Goal: Task Accomplishment & Management: Complete application form

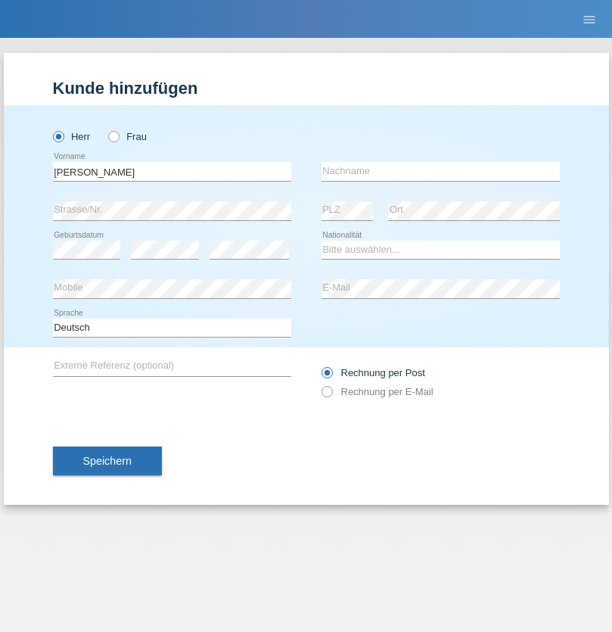
type input "[PERSON_NAME]"
click at [440, 171] on input "text" at bounding box center [441, 171] width 238 height 19
type input "[PERSON_NAME]"
select select "CH"
select select "en"
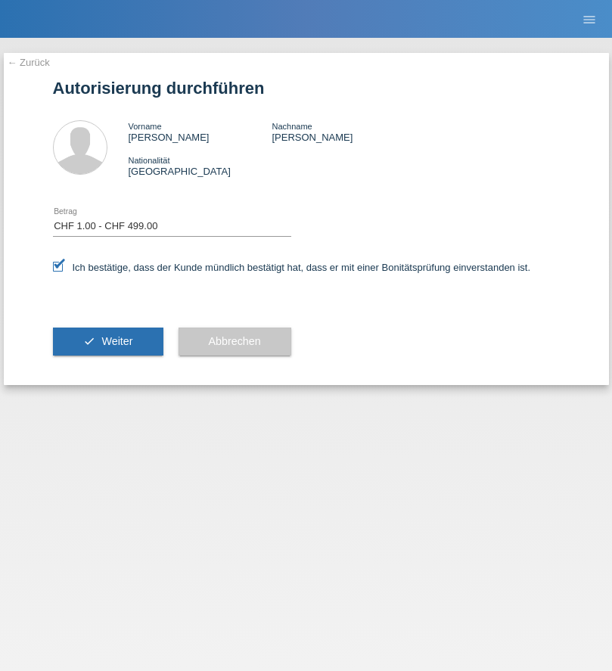
select select "1"
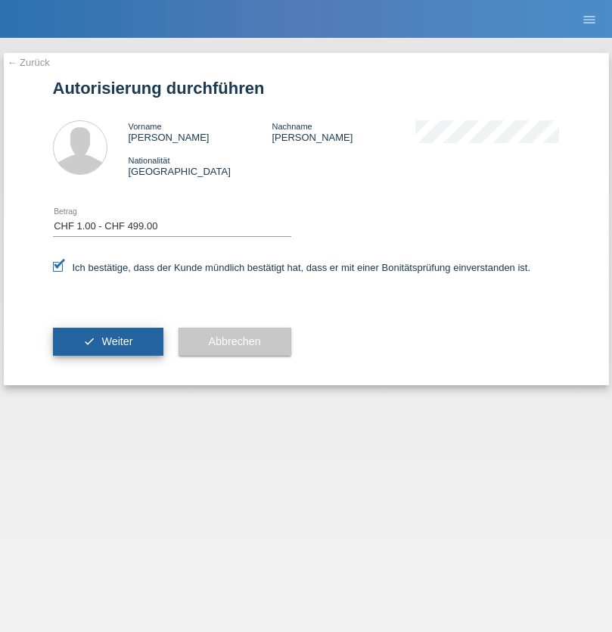
click at [107, 341] on span "Weiter" at bounding box center [116, 341] width 31 height 12
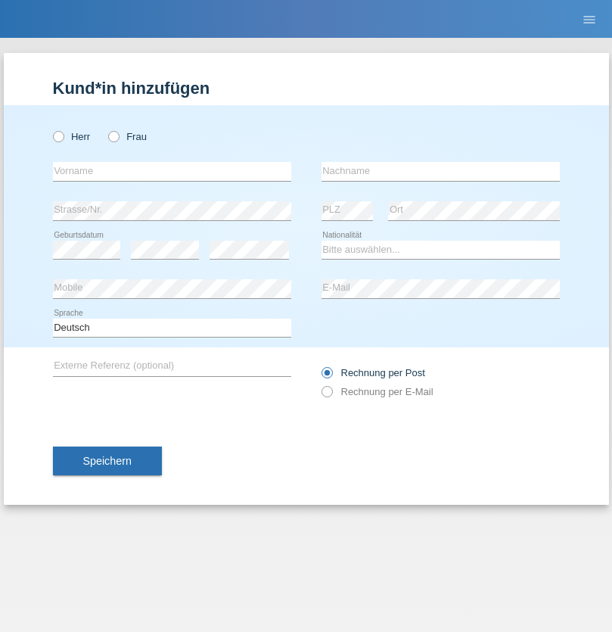
radio input "true"
click at [172, 171] on input "text" at bounding box center [172, 171] width 238 height 19
type input "Amr"
click at [440, 171] on input "text" at bounding box center [441, 171] width 238 height 19
type input "Abouelwafa"
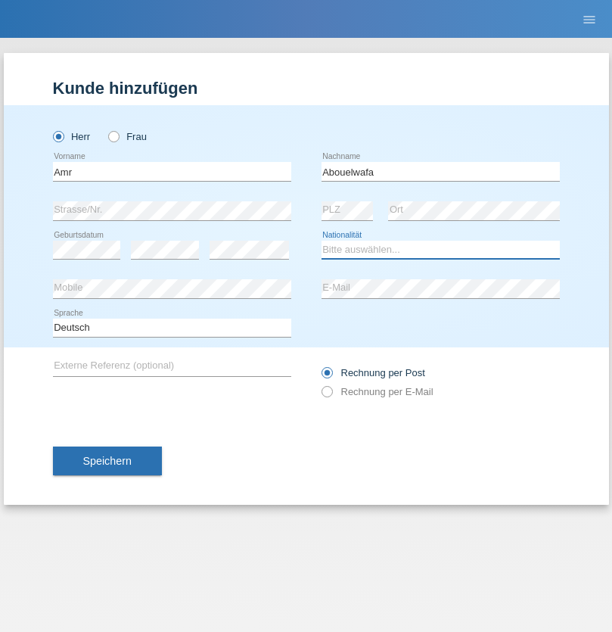
select select "CH"
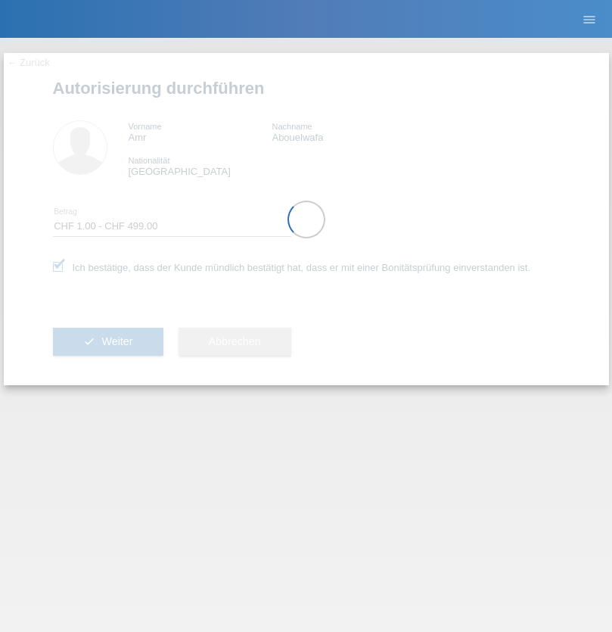
select select "1"
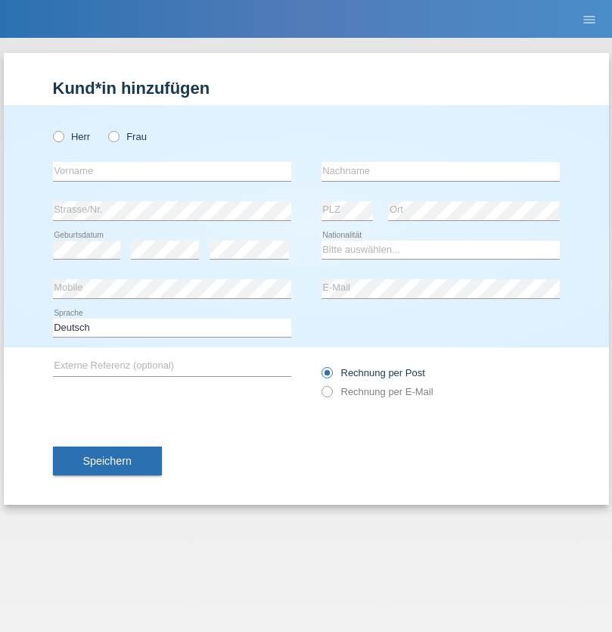
radio input "true"
click at [172, 171] on input "text" at bounding box center [172, 171] width 238 height 19
type input "Stephane"
click at [440, 171] on input "text" at bounding box center [441, 171] width 238 height 19
type input "Rodriguez"
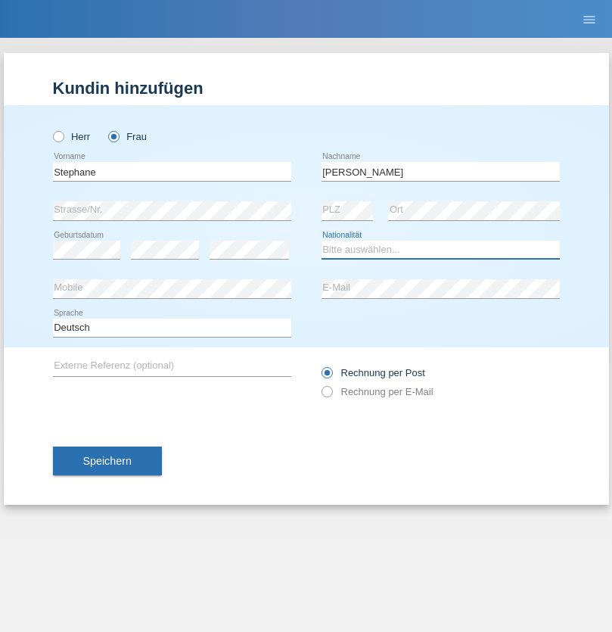
select select "CH"
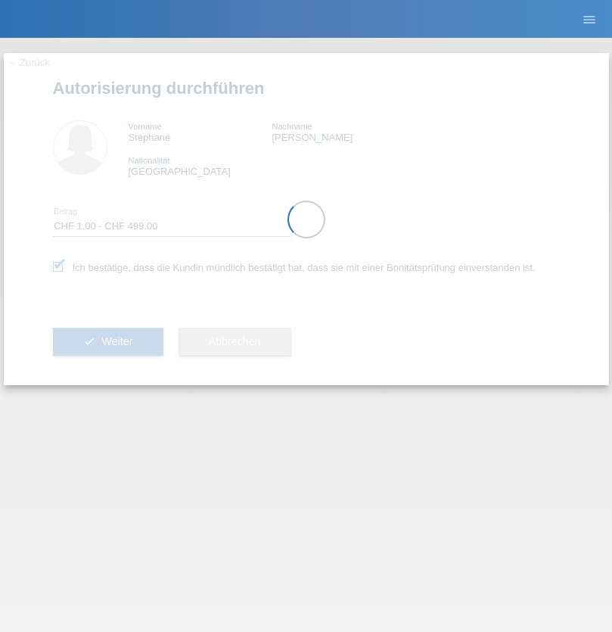
select select "1"
